Goal: Information Seeking & Learning: Compare options

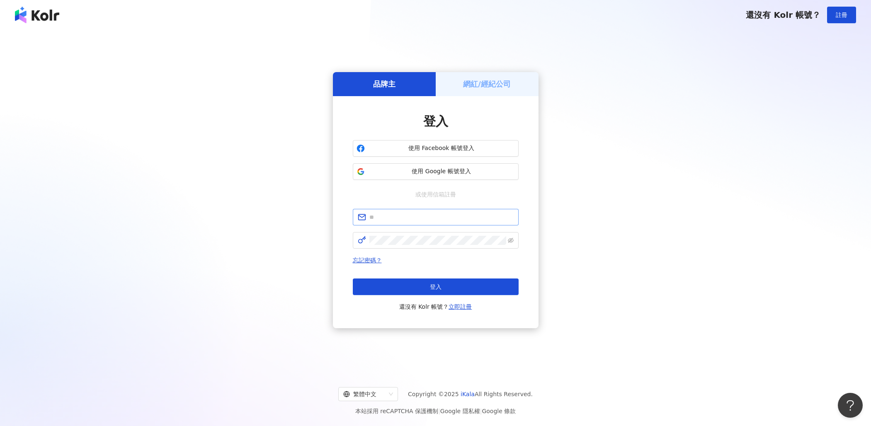
click at [430, 221] on span at bounding box center [436, 217] width 166 height 17
click at [460, 169] on span "使用 Google 帳號登入" at bounding box center [441, 172] width 147 height 8
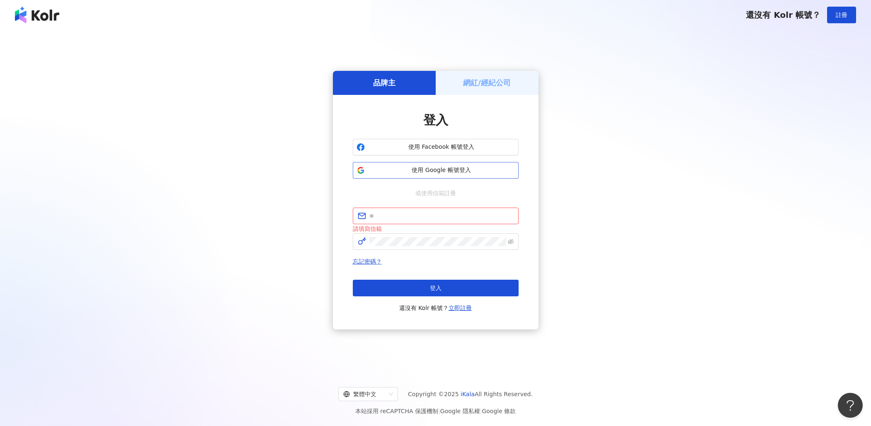
click at [457, 170] on span "使用 Google 帳號登入" at bounding box center [441, 170] width 147 height 8
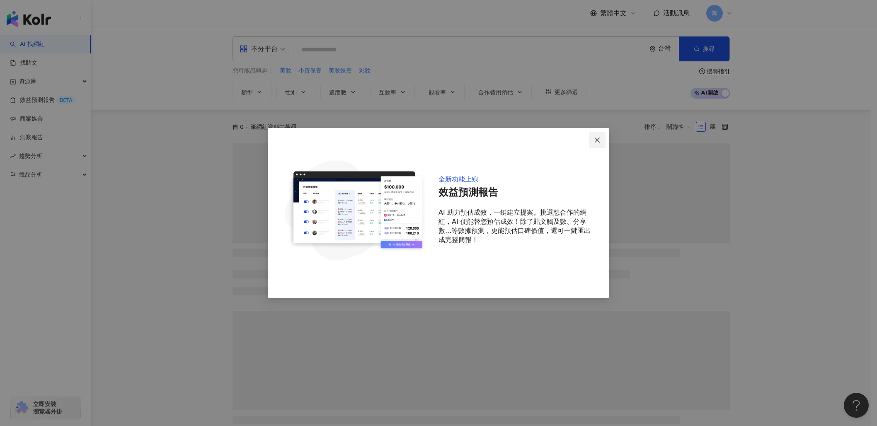
click at [598, 143] on button "Close" at bounding box center [597, 140] width 17 height 17
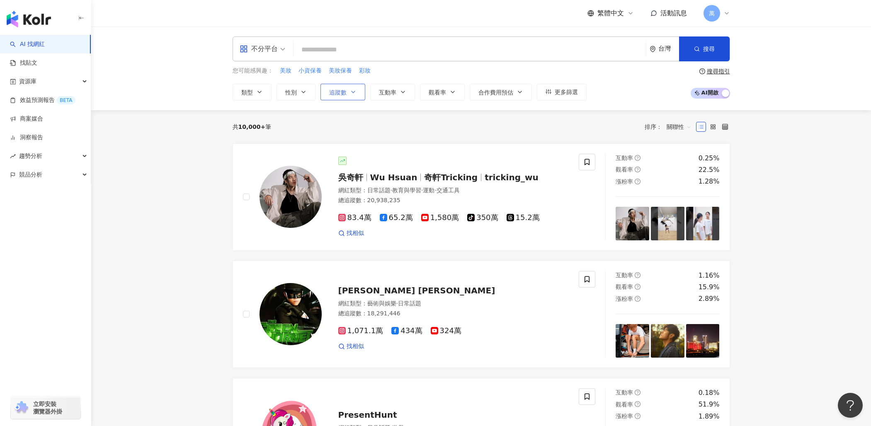
click at [341, 93] on span "追蹤數" at bounding box center [337, 92] width 17 height 7
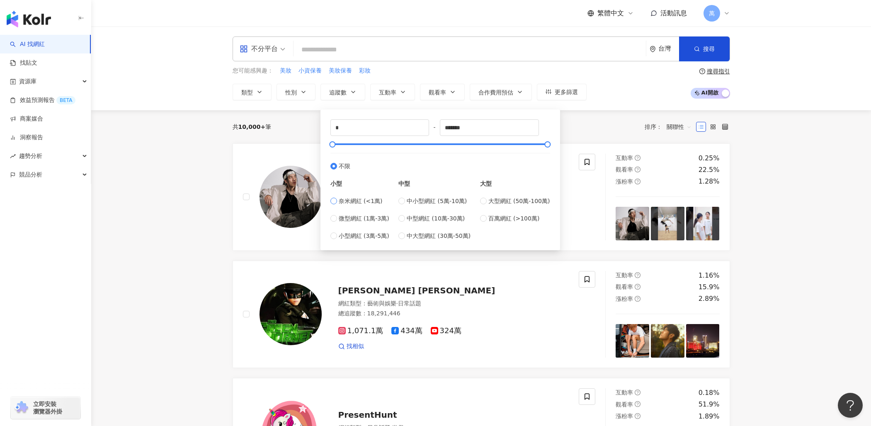
click at [351, 201] on span "奈米網紅 (<1萬)" at bounding box center [361, 201] width 44 height 9
type input "****"
click at [419, 205] on span "中小型網紅 (5萬-10萬)" at bounding box center [437, 201] width 60 height 9
type input "*****"
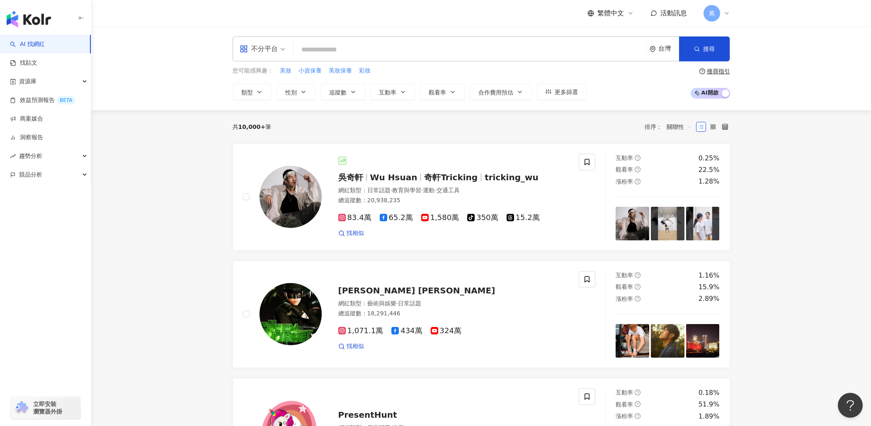
click at [608, 125] on div "共 10,000+ 筆 排序： 關聯性" at bounding box center [482, 126] width 498 height 13
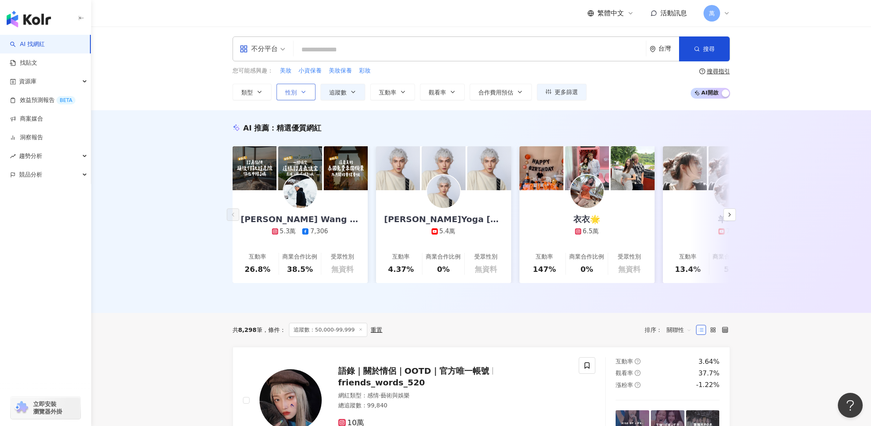
click at [308, 93] on button "性別" at bounding box center [296, 92] width 39 height 17
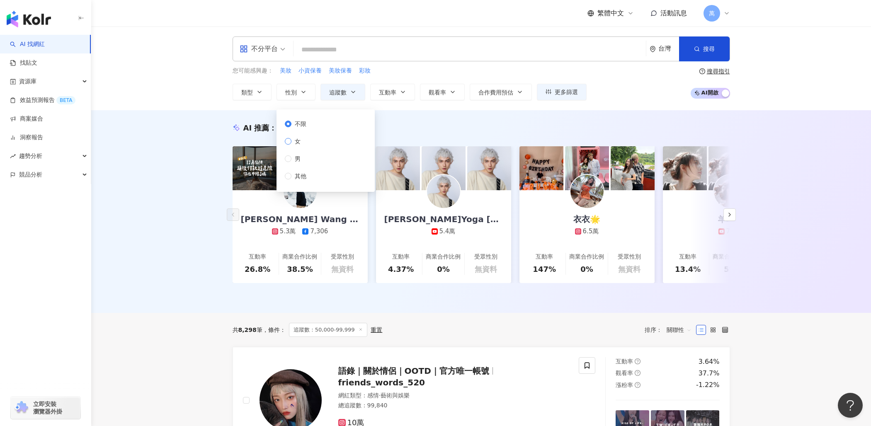
click at [301, 143] on span "女" at bounding box center [298, 141] width 12 height 9
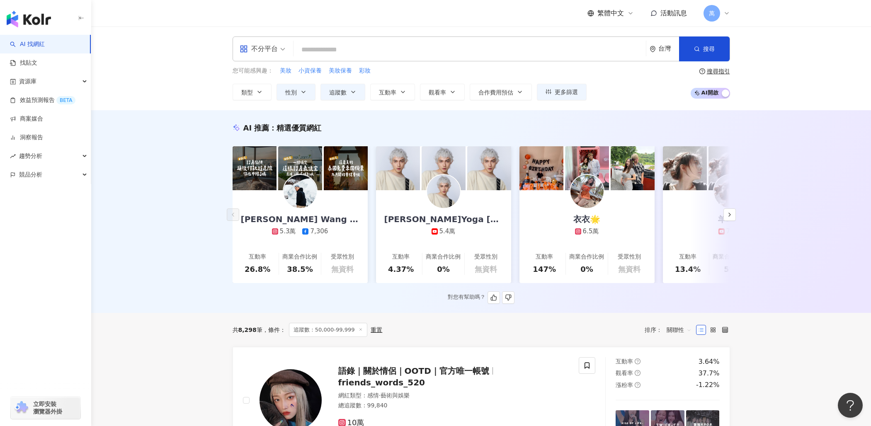
click at [484, 130] on div "AI 推薦 ： 精選優質網紅" at bounding box center [482, 128] width 498 height 10
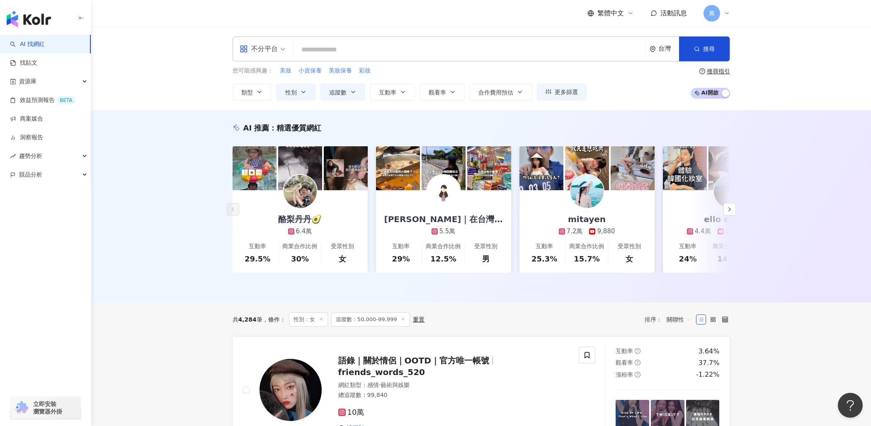
click at [410, 100] on div "不分平台 台灣 搜尋 您可能感興趣： 美妝 小資保養 美妝保養 彩妝 類型 性別 追蹤數 互動率 觀看率 合作費用預估 更多篩選 ***** - ***** …" at bounding box center [481, 69] width 780 height 84
click at [403, 95] on button "互動率" at bounding box center [392, 92] width 45 height 17
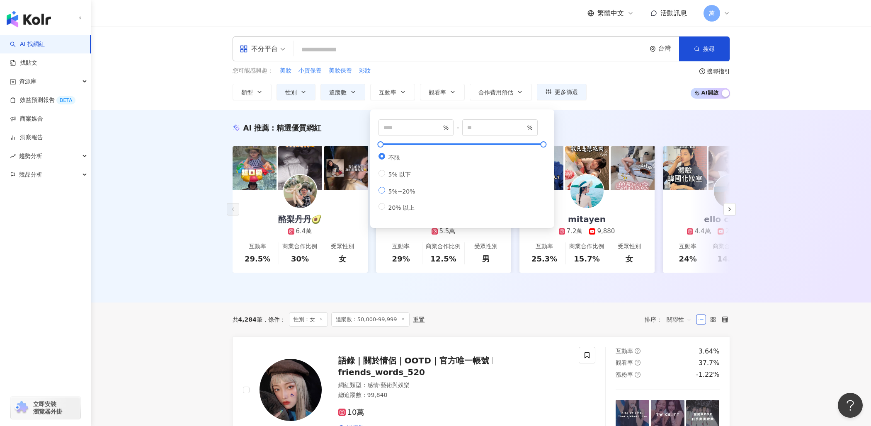
click at [405, 195] on span "5%~20%" at bounding box center [402, 191] width 34 height 7
type input "*"
type input "**"
click at [802, 144] on div "AI 推薦 ： 精選優質網紅 酪梨丹丹🥑 6.4萬 互動率 29.5% 商業合作比例 30% 受眾性別 女 Erica｜在台灣工作的大阪人 5.5萬 互動率 …" at bounding box center [481, 206] width 780 height 192
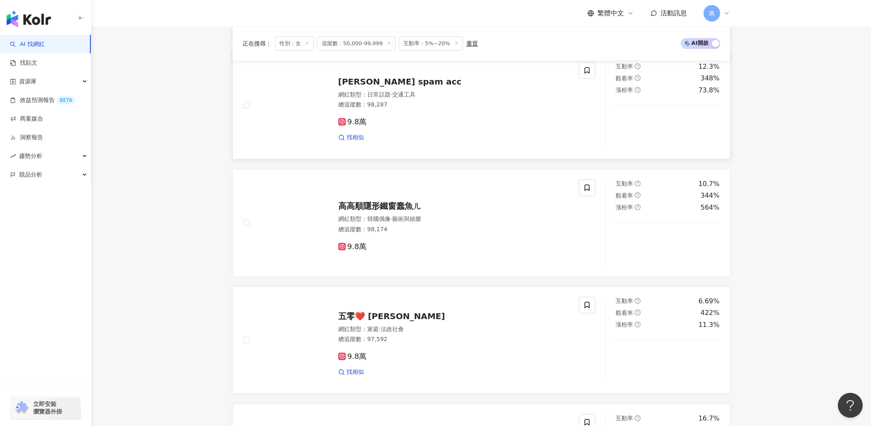
scroll to position [509, 0]
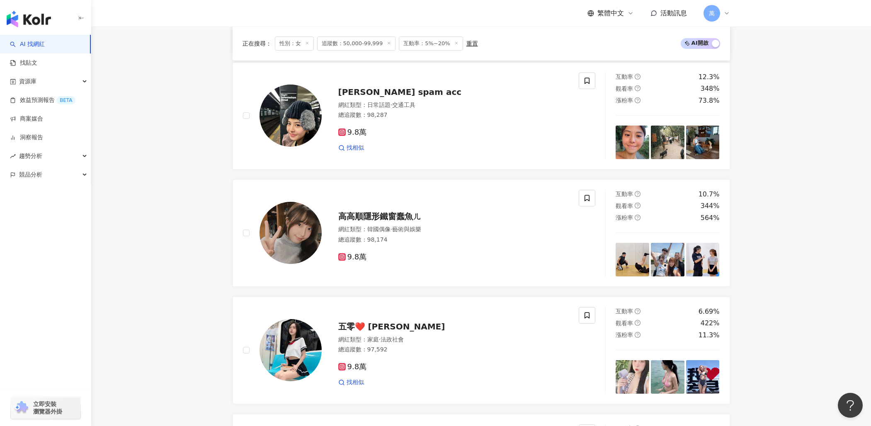
click at [813, 202] on main "不分平台 台灣 搜尋 您可能感興趣： 美妝 小資保養 美妝保養 彩妝 類型 性別 追蹤數 互動率 觀看率 合作費用預估 更多篩選 ***** - ***** …" at bounding box center [481, 419] width 780 height 1805
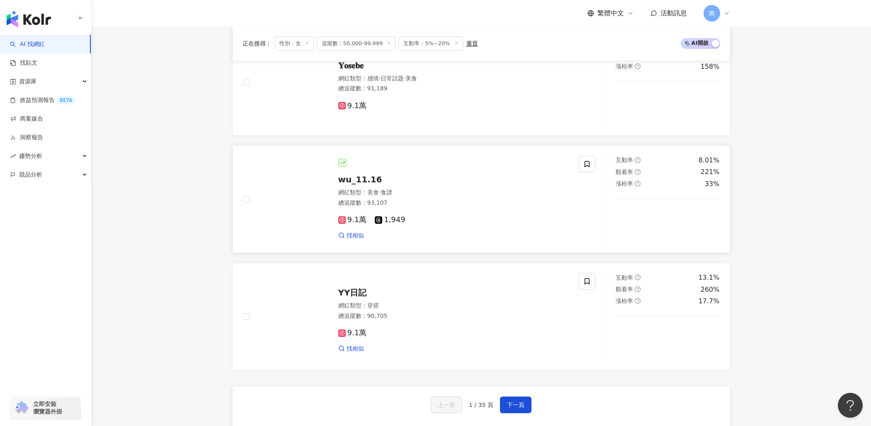
scroll to position [1365, 0]
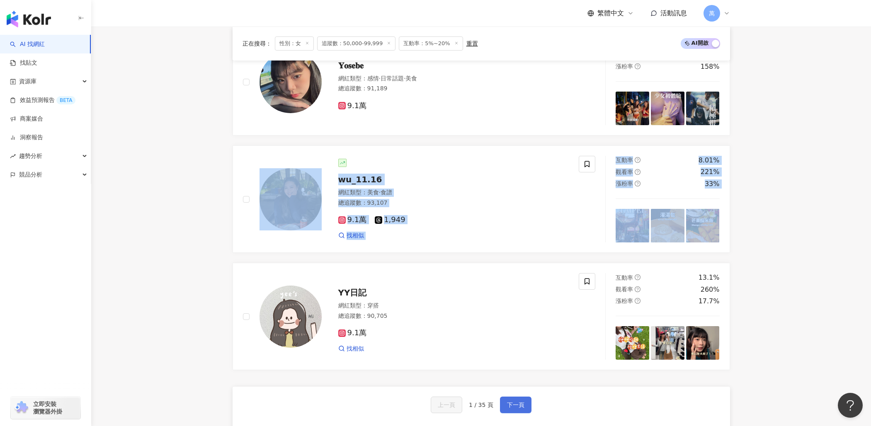
click at [511, 403] on button "下一頁" at bounding box center [516, 405] width 32 height 17
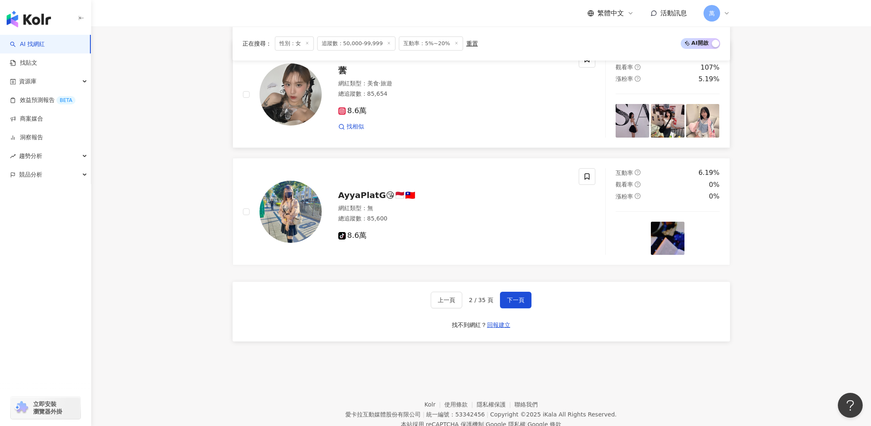
scroll to position [1504, 0]
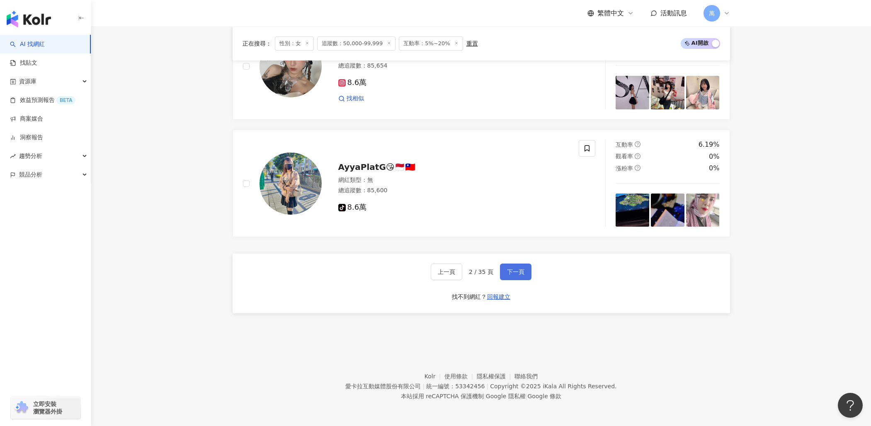
click at [514, 270] on span "下一頁" at bounding box center [515, 272] width 17 height 7
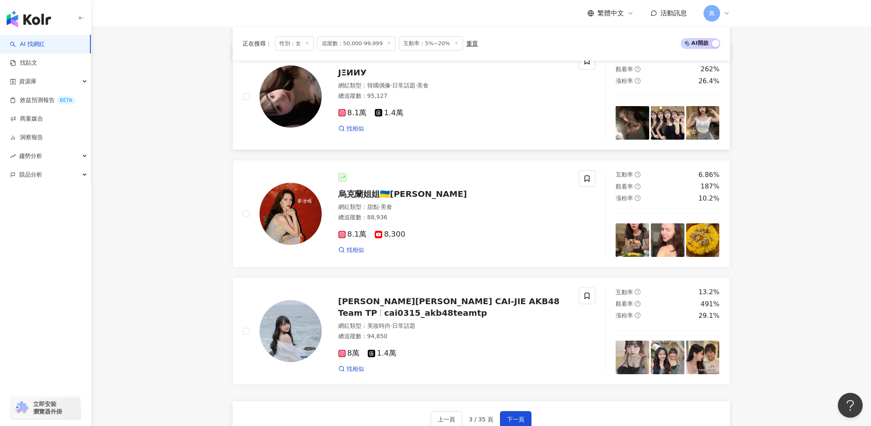
scroll to position [1402, 0]
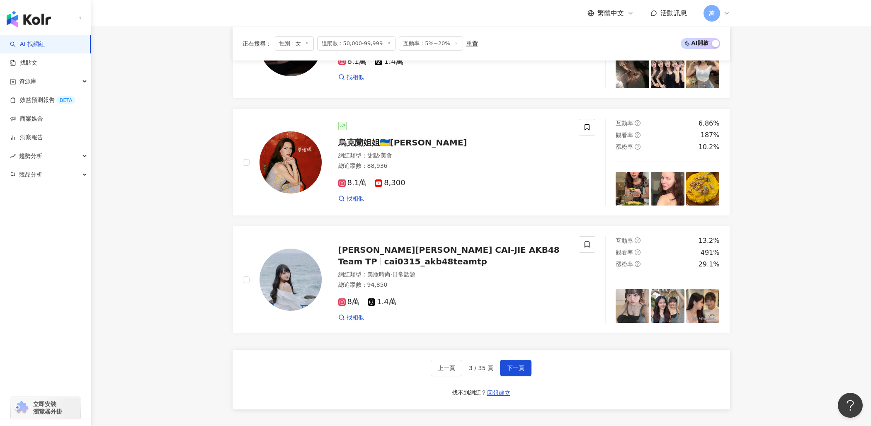
click at [518, 385] on div "上一頁 3 / 35 頁 下一頁 找不到網紅？ 回報建立" at bounding box center [482, 380] width 498 height 60
click at [517, 377] on button "下一頁" at bounding box center [516, 368] width 32 height 17
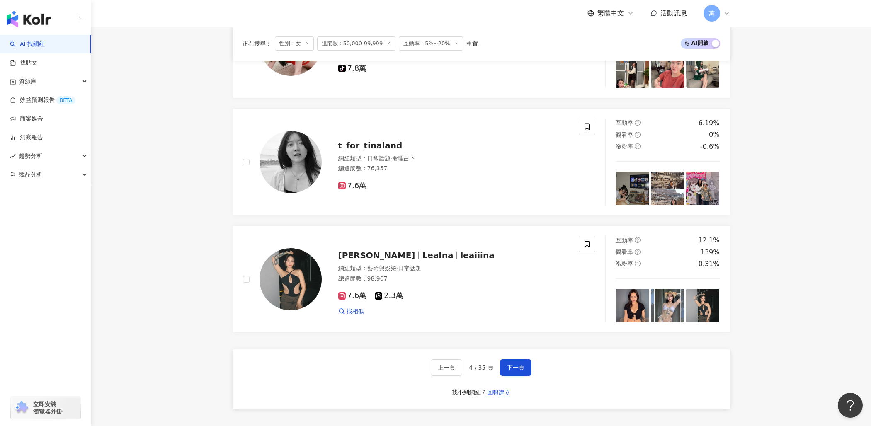
scroll to position [1403, 0]
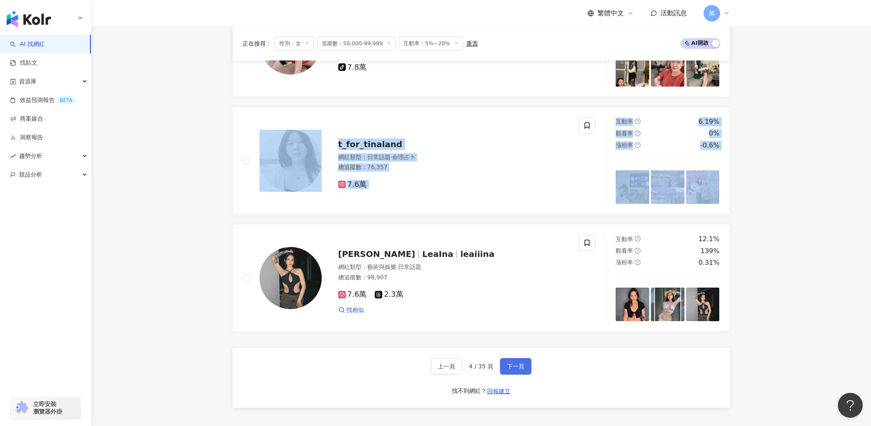
click at [515, 369] on span "下一頁" at bounding box center [515, 366] width 17 height 7
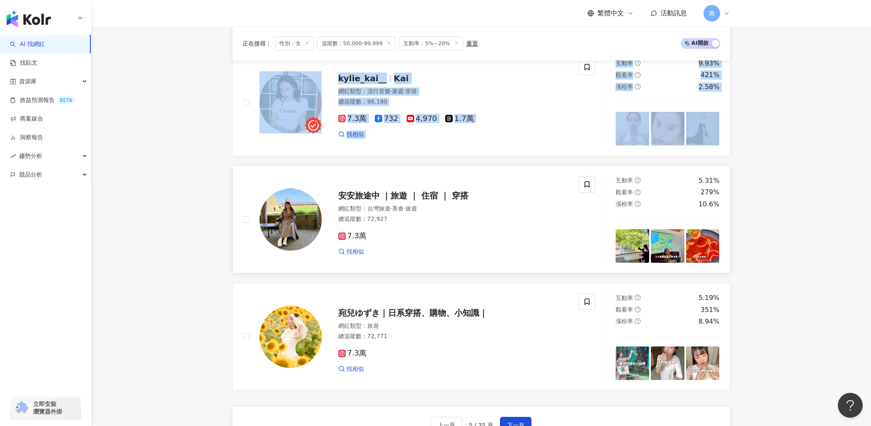
scroll to position [1504, 0]
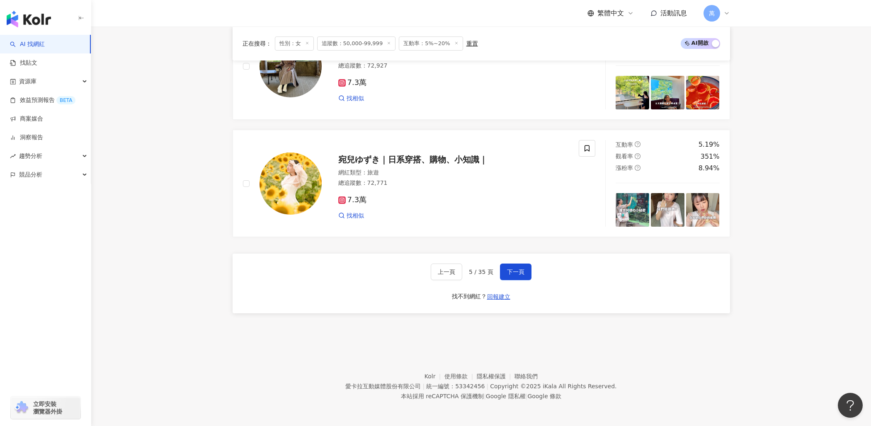
click at [542, 260] on div "上一頁 5 / 35 頁 下一頁 找不到網紅？ 回報建立" at bounding box center [482, 284] width 498 height 60
click at [526, 272] on button "下一頁" at bounding box center [516, 272] width 32 height 17
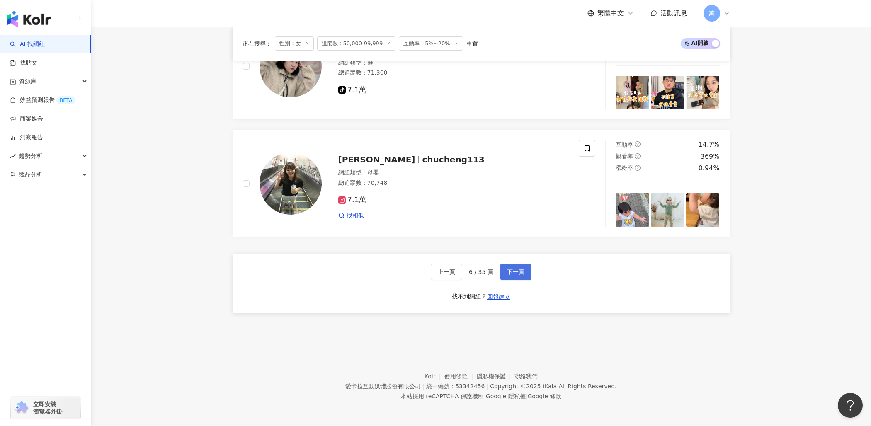
click at [502, 272] on button "下一頁" at bounding box center [516, 272] width 32 height 17
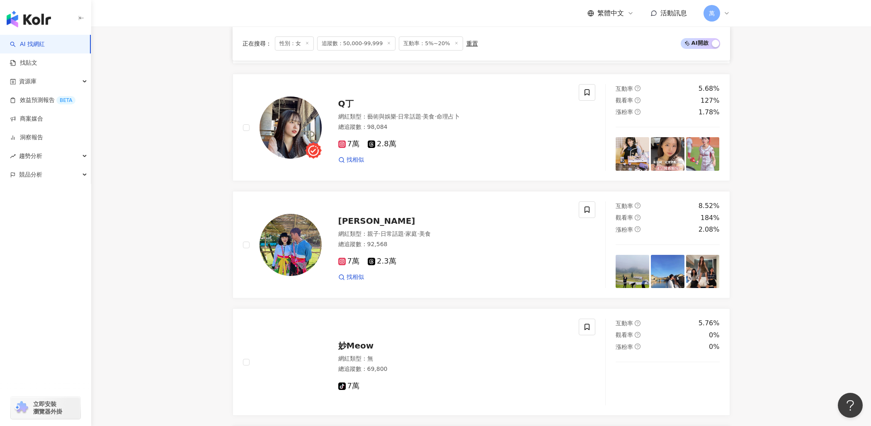
scroll to position [1521, 0]
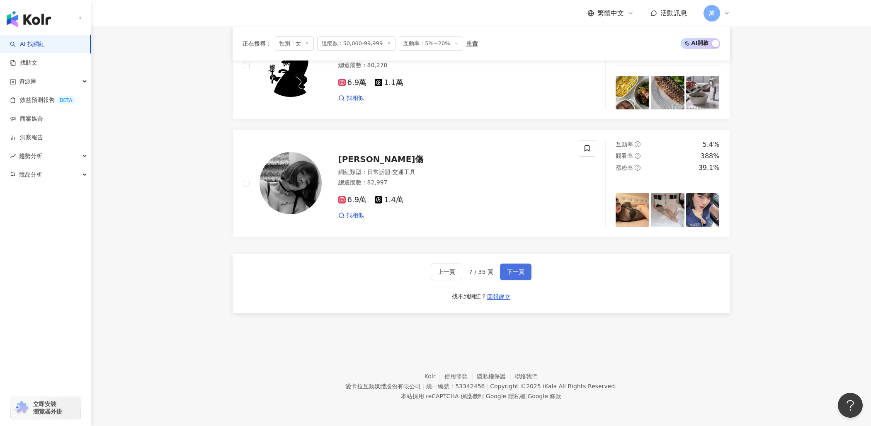
click at [505, 267] on button "下一頁" at bounding box center [516, 272] width 32 height 17
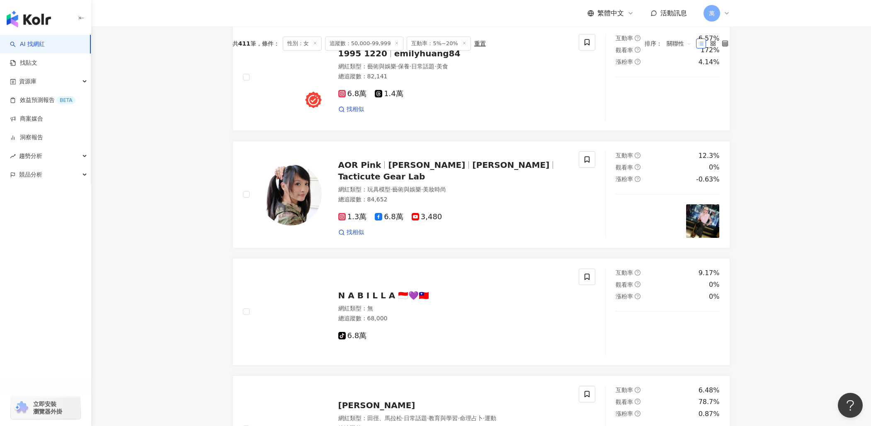
scroll to position [1504, 0]
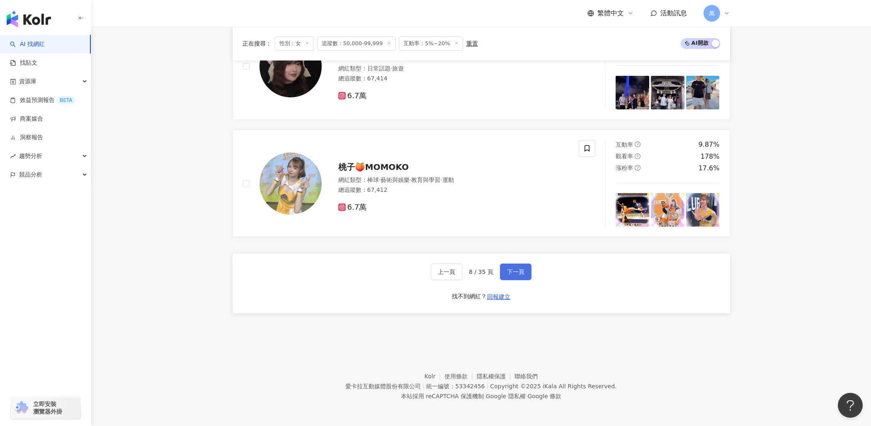
click at [519, 271] on span "下一頁" at bounding box center [515, 272] width 17 height 7
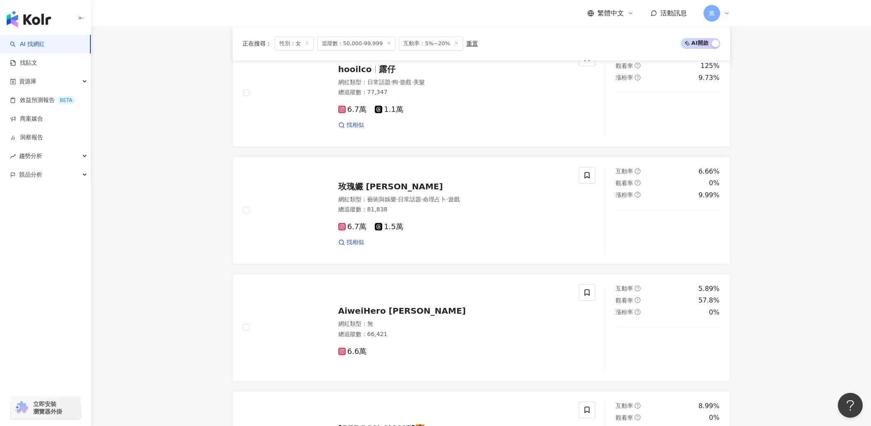
scroll to position [1574, 0]
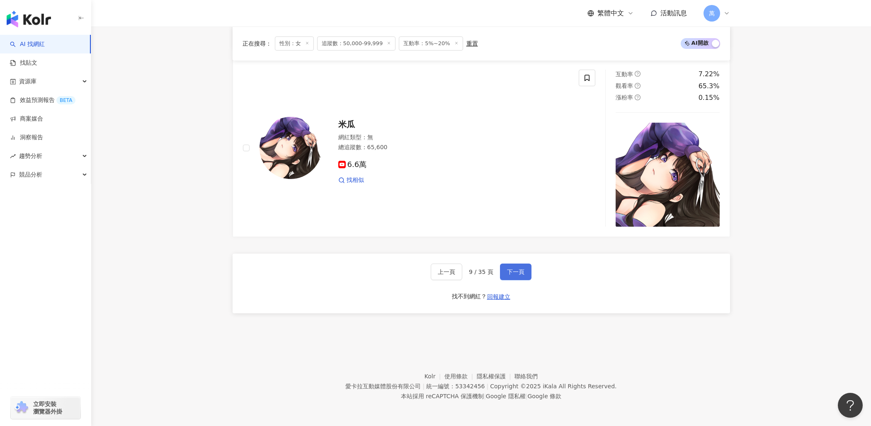
click at [527, 276] on button "下一頁" at bounding box center [516, 272] width 32 height 17
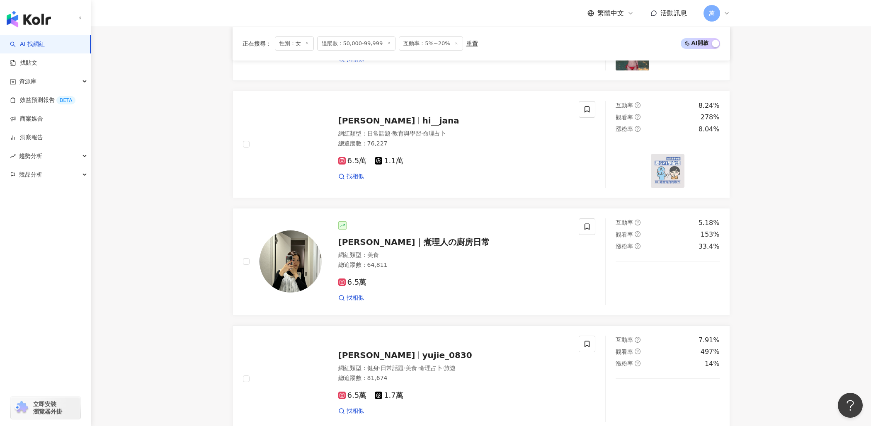
scroll to position [1504, 0]
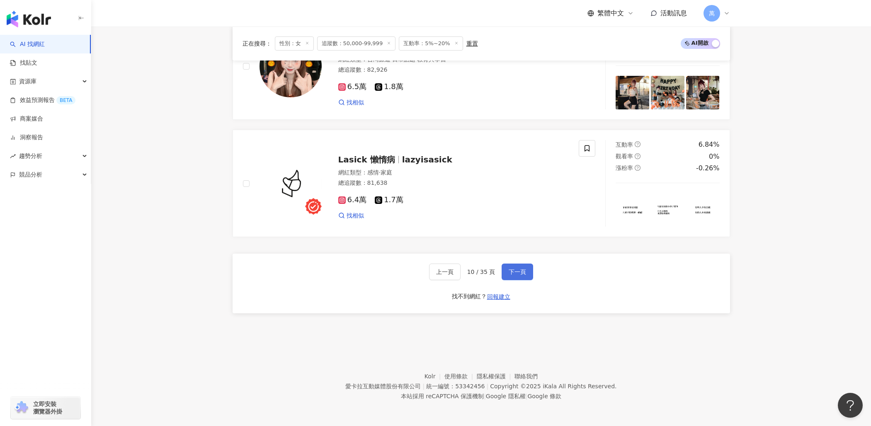
click at [530, 273] on button "下一頁" at bounding box center [518, 272] width 32 height 17
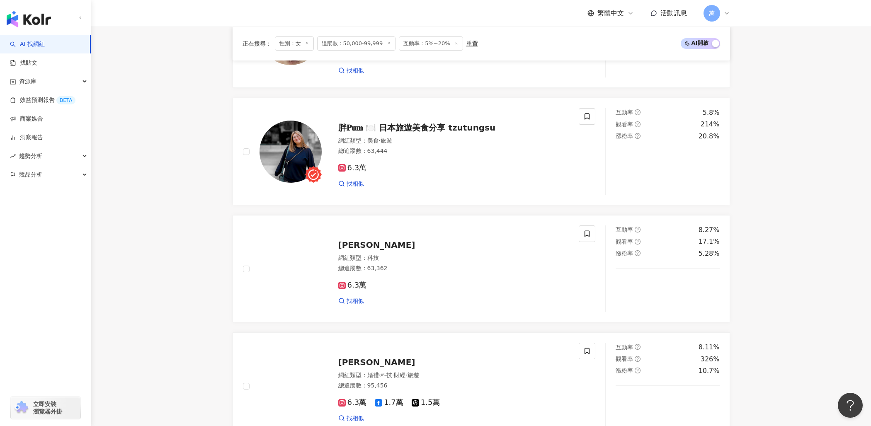
scroll to position [1414, 0]
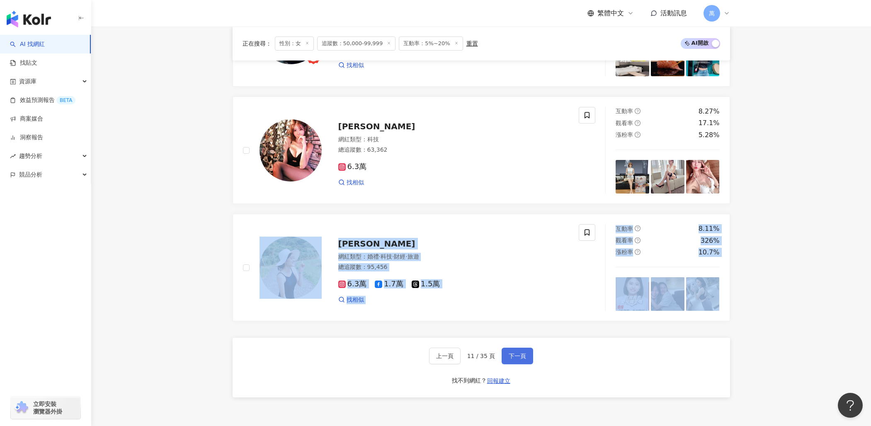
click at [517, 364] on button "下一頁" at bounding box center [518, 356] width 32 height 17
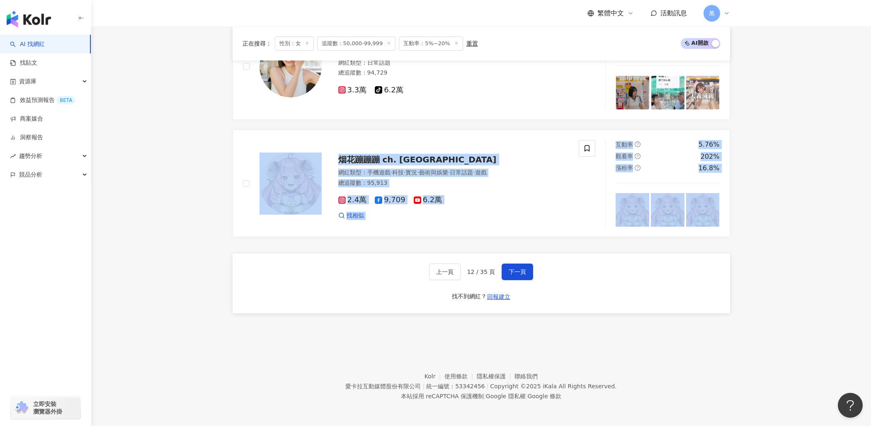
scroll to position [1497, 0]
click at [529, 279] on button "下一頁" at bounding box center [518, 273] width 32 height 17
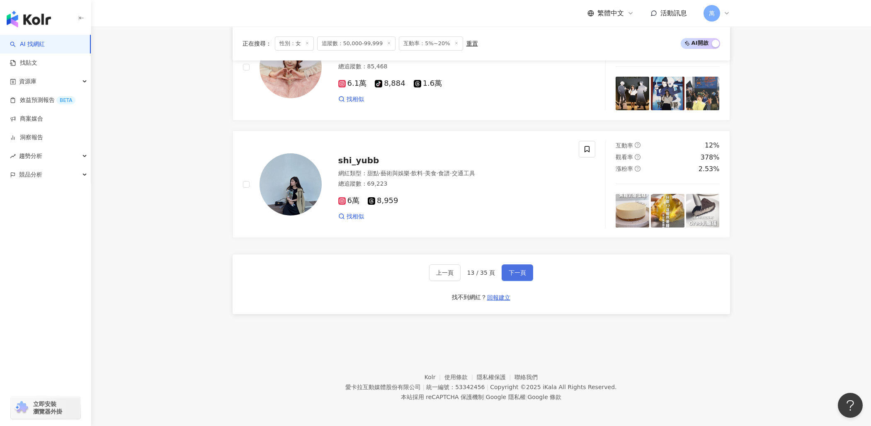
click at [511, 276] on span "下一頁" at bounding box center [517, 273] width 17 height 7
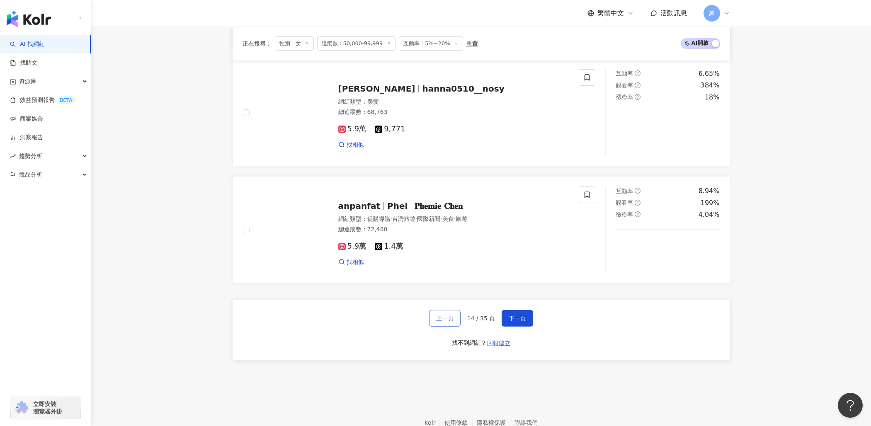
scroll to position [1504, 0]
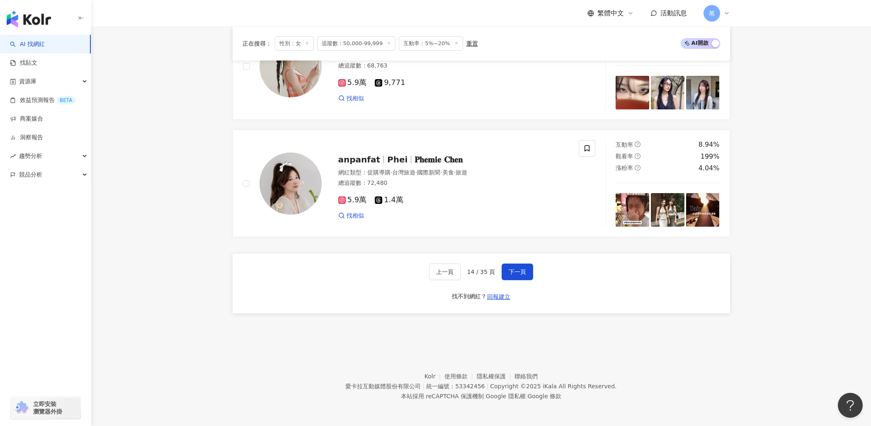
click at [535, 271] on div "上一頁 14 / 35 頁 下一頁 找不到網紅？ 回報建立" at bounding box center [482, 284] width 498 height 60
click at [516, 268] on button "下一頁" at bounding box center [518, 272] width 32 height 17
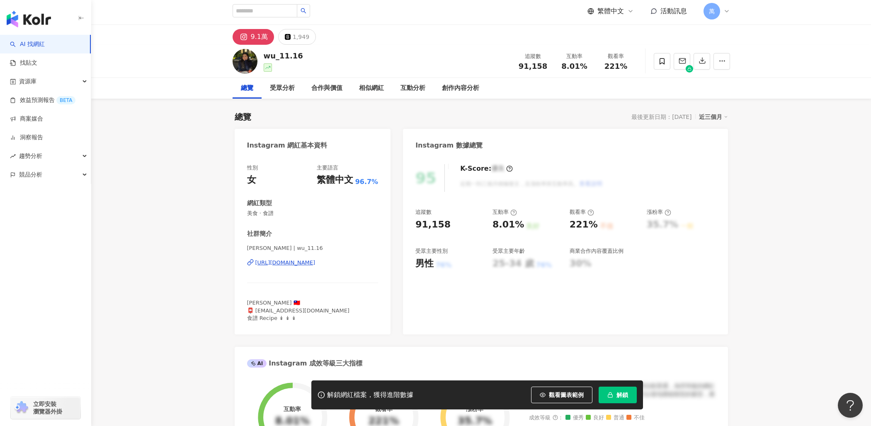
scroll to position [17, 0]
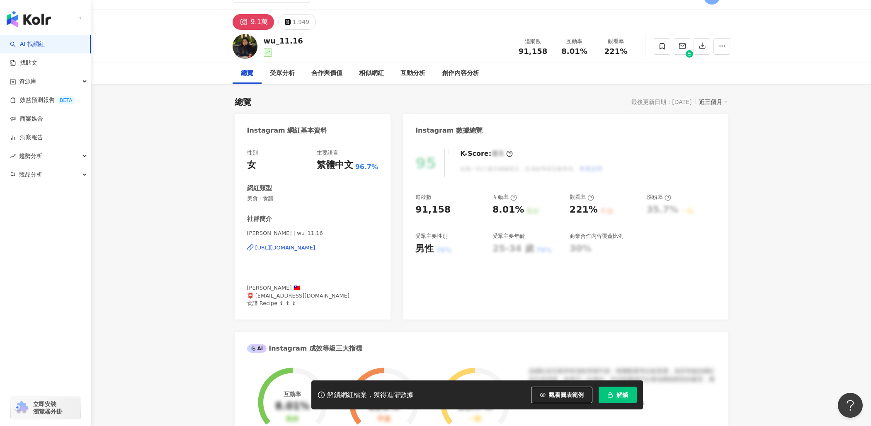
click at [316, 245] on div "https://www.instagram.com/wu_11.16/" at bounding box center [285, 247] width 60 height 7
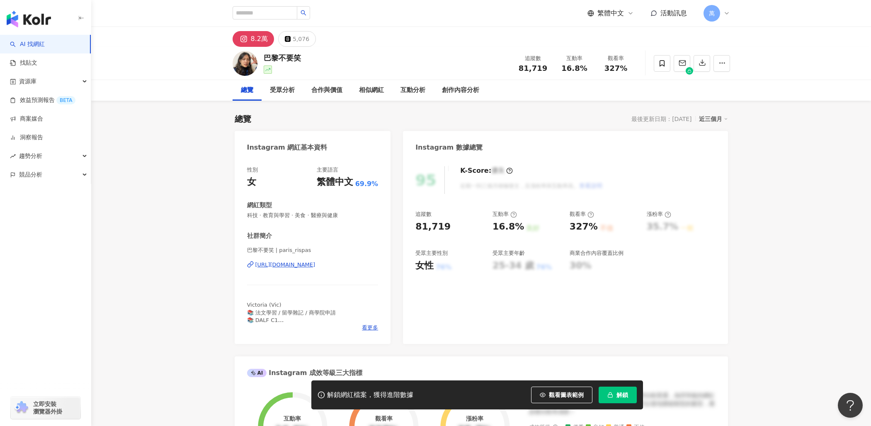
click at [304, 265] on div "https://www.instagram.com/paris_rispas/" at bounding box center [285, 264] width 60 height 7
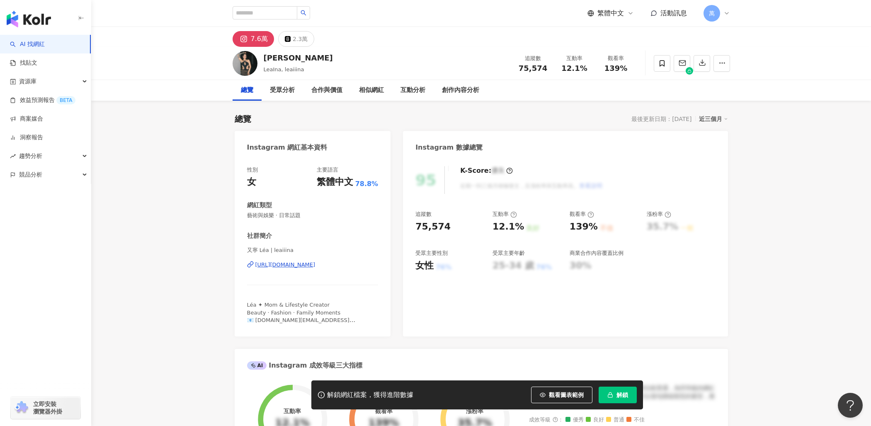
click at [316, 265] on div "https://www.instagram.com/leaiiina/" at bounding box center [285, 264] width 60 height 7
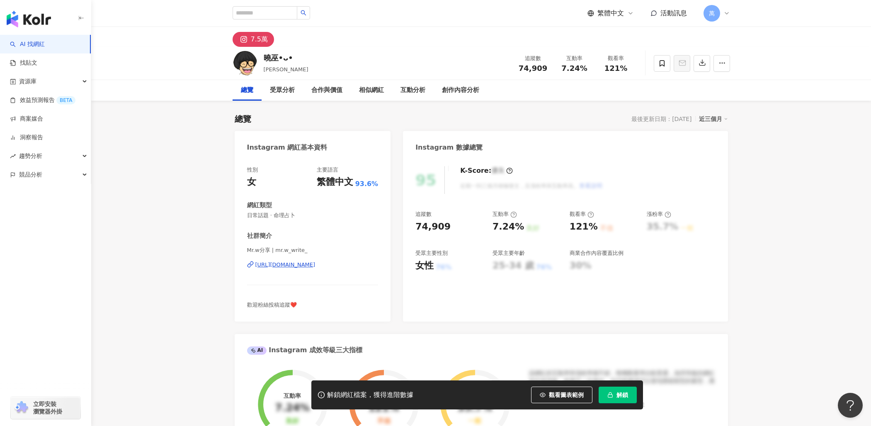
click at [316, 263] on div "https://www.instagram.com/mr.w_write_/" at bounding box center [285, 264] width 60 height 7
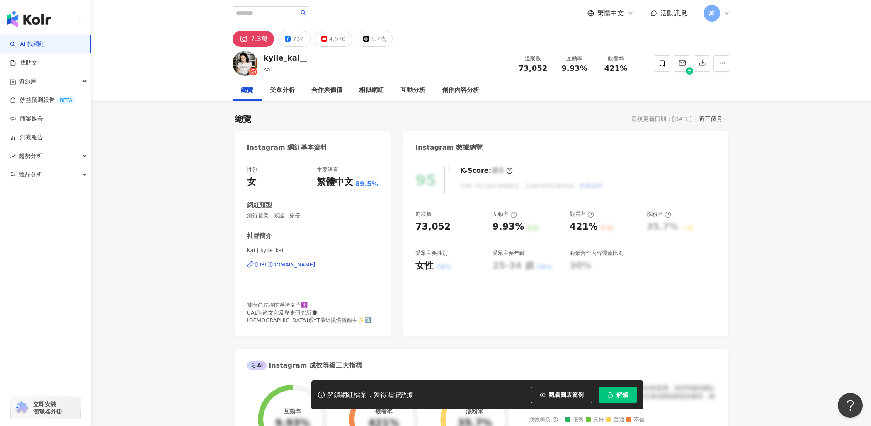
click at [316, 265] on div "[URL][DOMAIN_NAME]" at bounding box center [285, 264] width 60 height 7
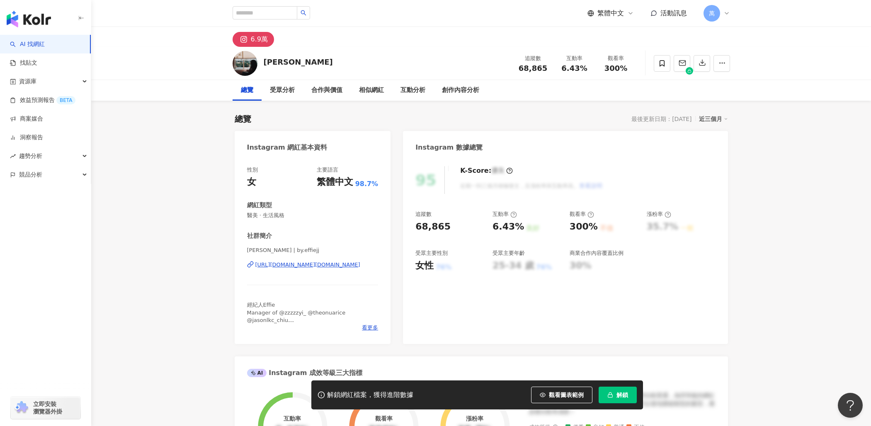
click at [320, 268] on div "https://www.instagram.com/by.effiejj/" at bounding box center [307, 264] width 105 height 7
click at [316, 267] on div "[URL][DOMAIN_NAME]" at bounding box center [285, 264] width 60 height 7
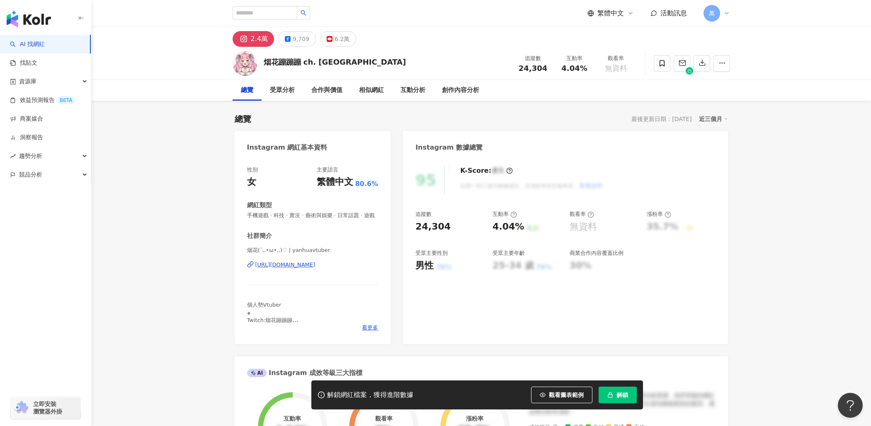
click at [299, 267] on div "https://www.instagram.com/yanhuavtuber/" at bounding box center [285, 264] width 60 height 7
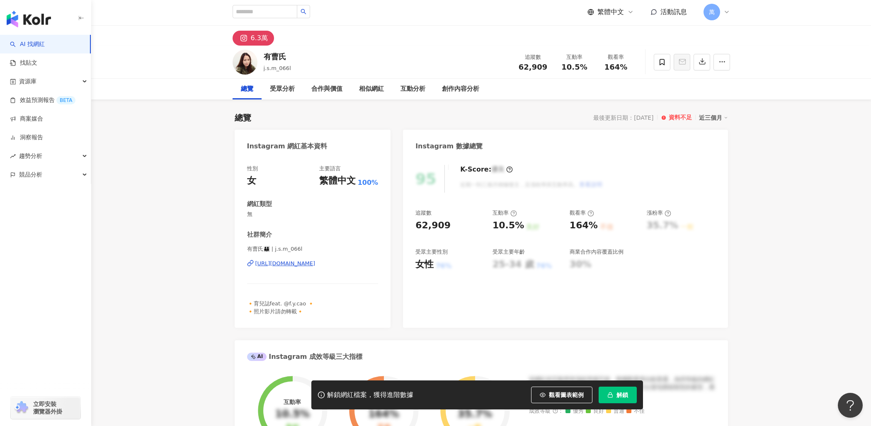
scroll to position [2, 0]
click at [304, 261] on div "https://www.instagram.com/j.s.m_066l/" at bounding box center [285, 263] width 60 height 7
